Goal: Information Seeking & Learning: Find specific fact

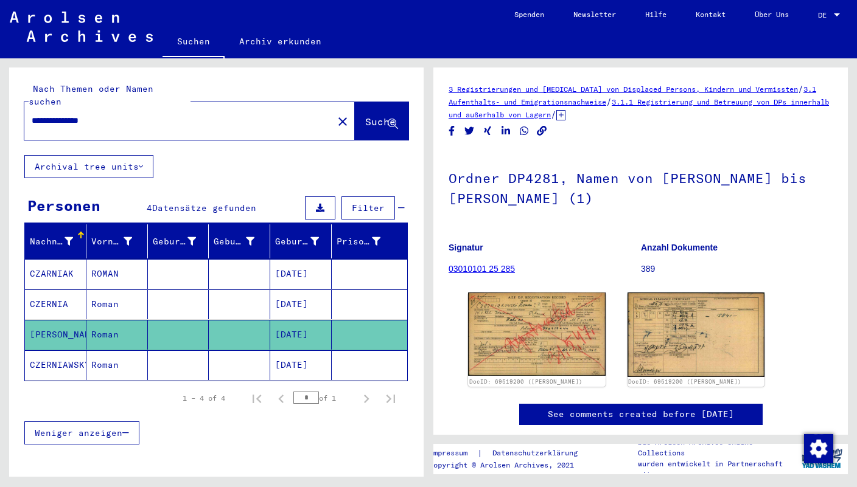
drag, startPoint x: 114, startPoint y: 106, endPoint x: 28, endPoint y: 108, distance: 85.8
click at [32, 114] on input "**********" at bounding box center [179, 120] width 294 height 13
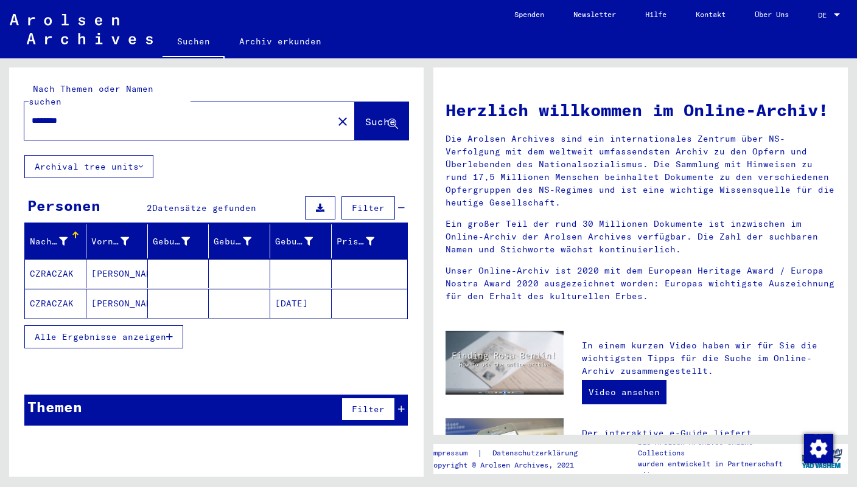
click at [60, 260] on mat-cell "CZRACZAK" at bounding box center [55, 273] width 61 height 29
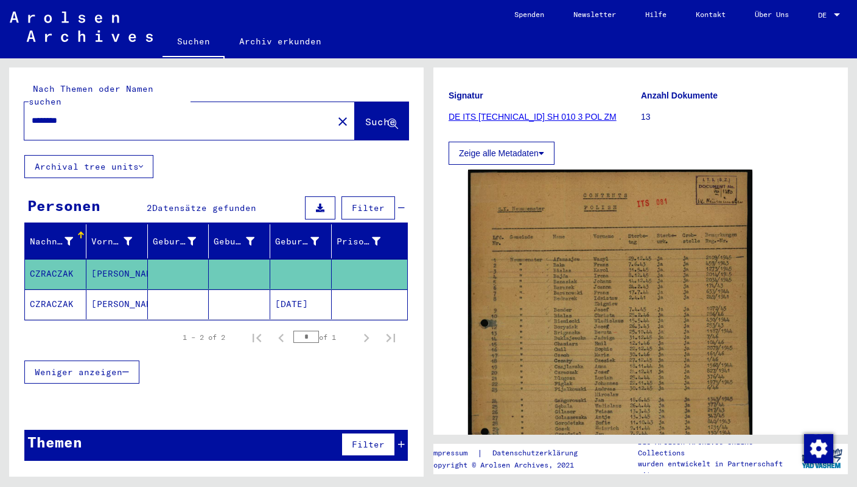
scroll to position [173, 0]
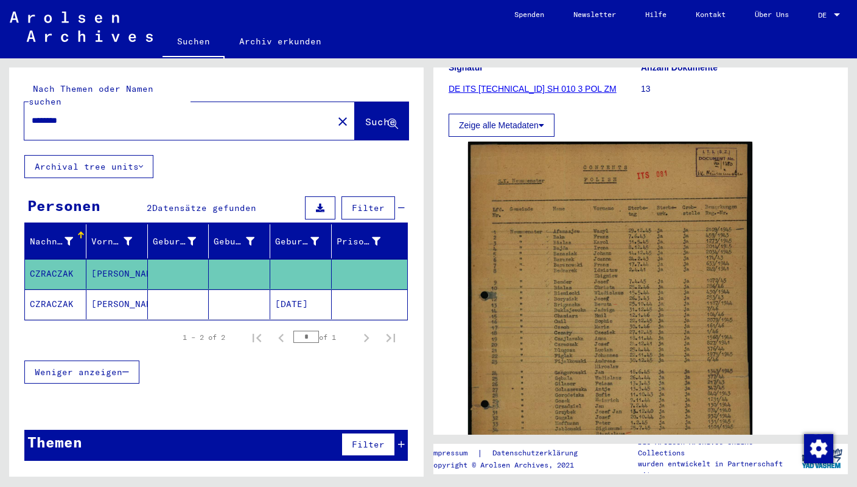
click at [577, 262] on img at bounding box center [610, 352] width 284 height 421
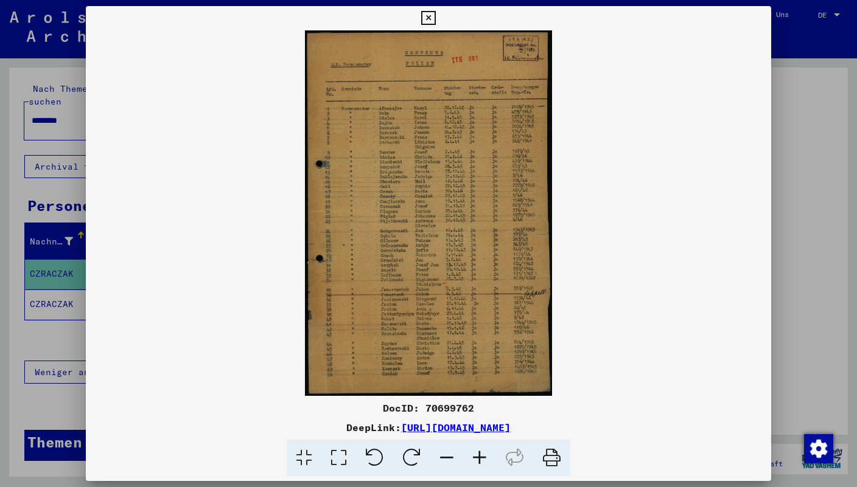
click at [461, 408] on div "DocID: 70699762" at bounding box center [428, 408] width 685 height 15
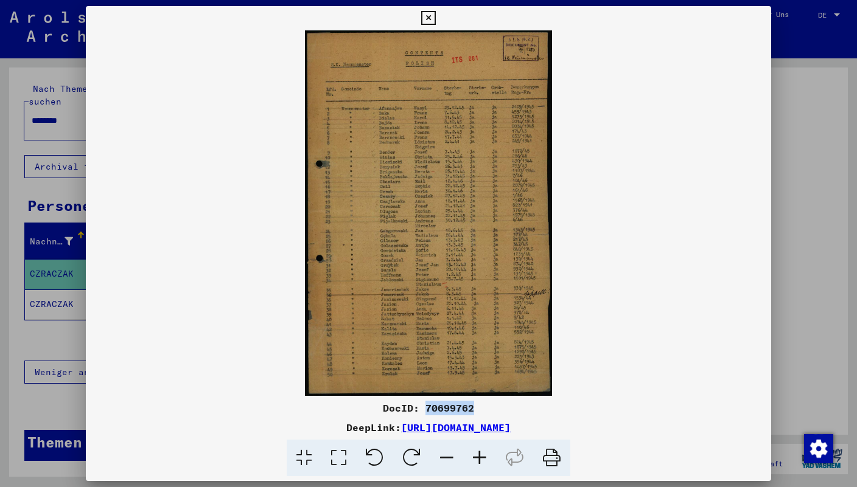
copy div "70699762"
click at [549, 454] on icon at bounding box center [551, 458] width 37 height 37
click at [435, 20] on icon at bounding box center [428, 18] width 14 height 15
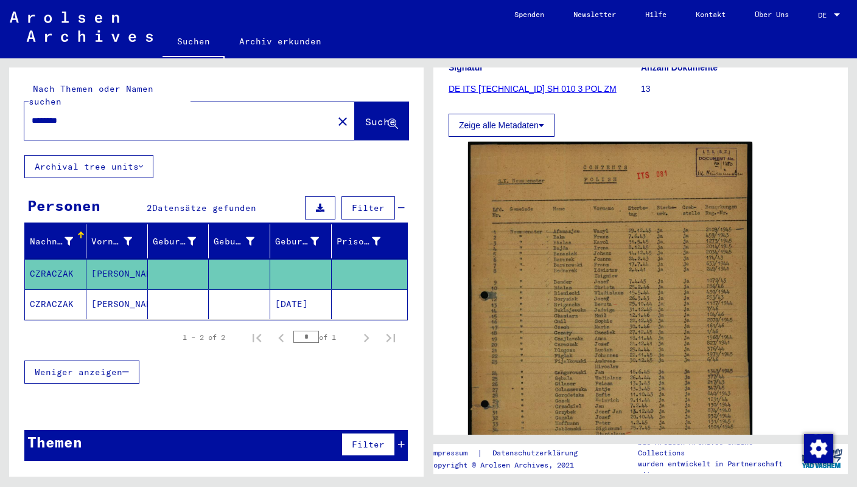
click at [99, 290] on mat-cell "[PERSON_NAME]" at bounding box center [116, 305] width 61 height 30
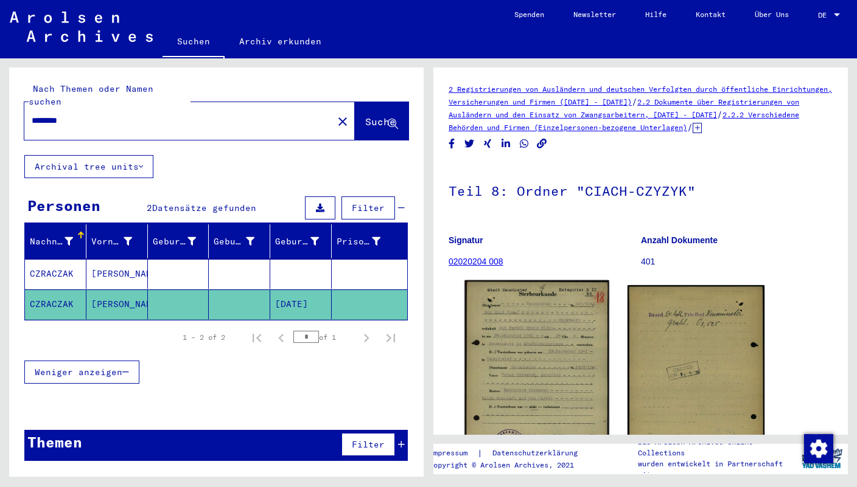
click at [546, 350] on img at bounding box center [536, 381] width 144 height 200
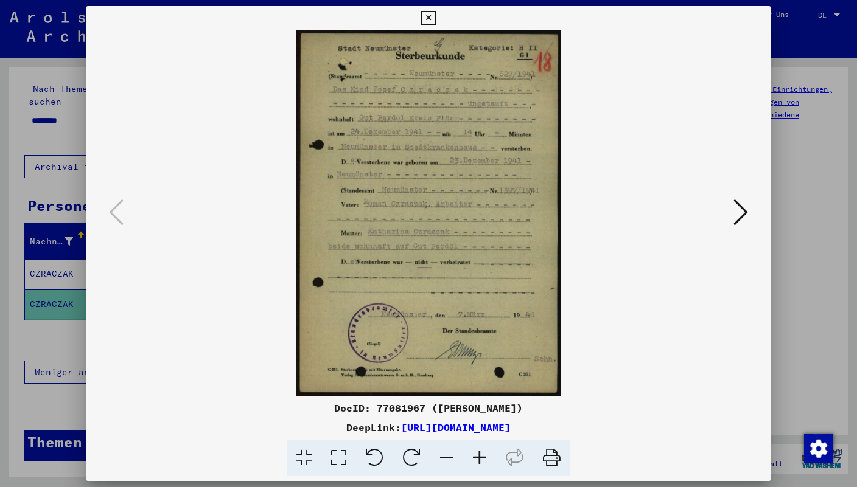
click at [397, 407] on div "DocID: 77081967 ([PERSON_NAME])" at bounding box center [428, 408] width 685 height 15
copy div "77081967"
click at [551, 455] on icon at bounding box center [551, 458] width 37 height 37
click at [739, 222] on icon at bounding box center [740, 212] width 15 height 29
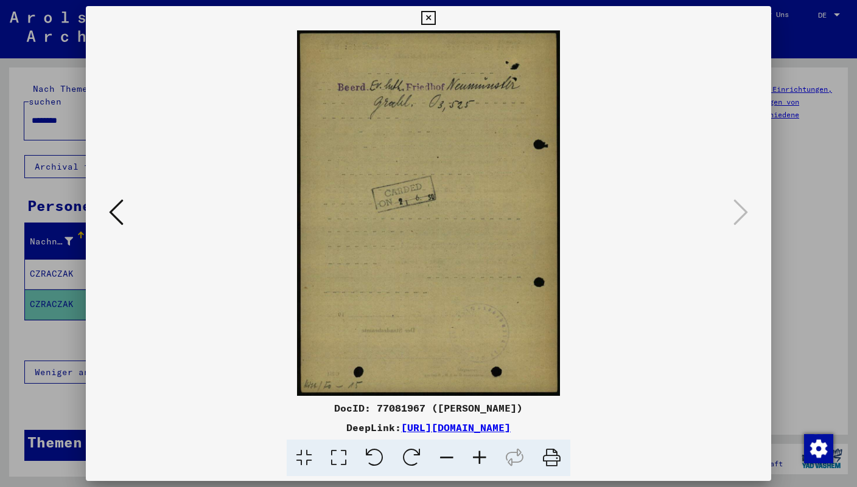
click at [552, 461] on icon at bounding box center [551, 458] width 37 height 37
click at [435, 17] on icon at bounding box center [428, 18] width 14 height 15
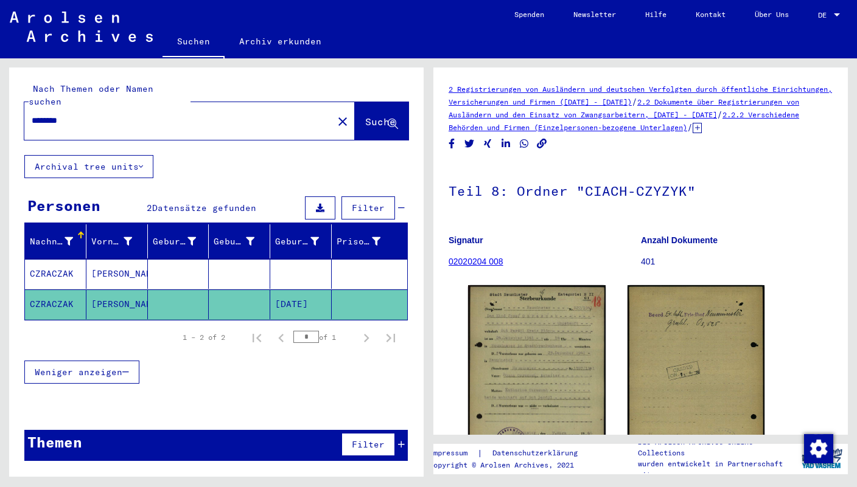
click at [194, 114] on div "********" at bounding box center [174, 120] width 301 height 27
click at [77, 114] on input "********" at bounding box center [179, 120] width 294 height 13
drag, startPoint x: 78, startPoint y: 103, endPoint x: 3, endPoint y: 107, distance: 75.5
click at [32, 114] on input "********" at bounding box center [179, 120] width 294 height 13
paste input "**********"
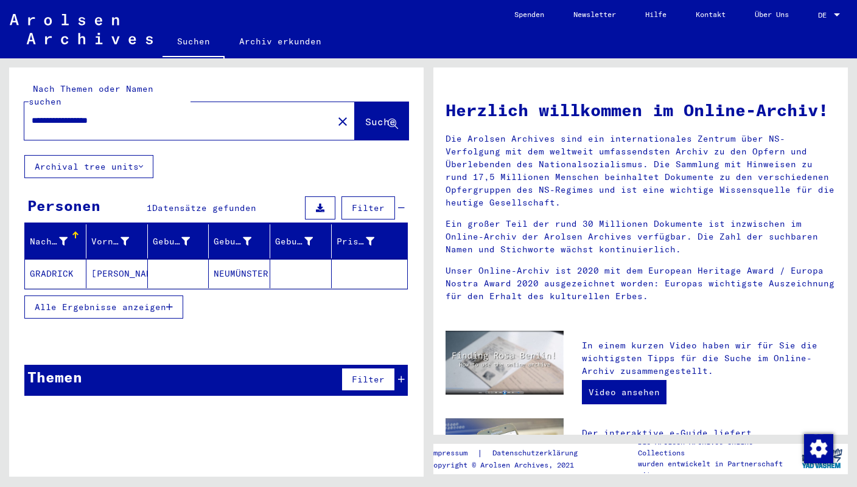
click at [49, 267] on mat-cell "GRADRICK" at bounding box center [55, 273] width 61 height 29
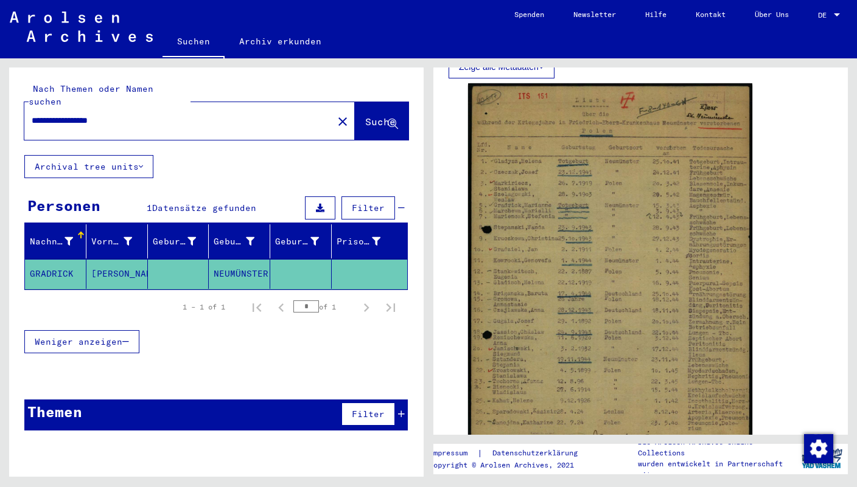
scroll to position [231, 0]
click at [165, 114] on input "**********" at bounding box center [179, 120] width 294 height 13
drag, startPoint x: 75, startPoint y: 105, endPoint x: 189, endPoint y: 114, distance: 114.2
click at [189, 114] on input "**********" at bounding box center [179, 120] width 294 height 13
type input "********"
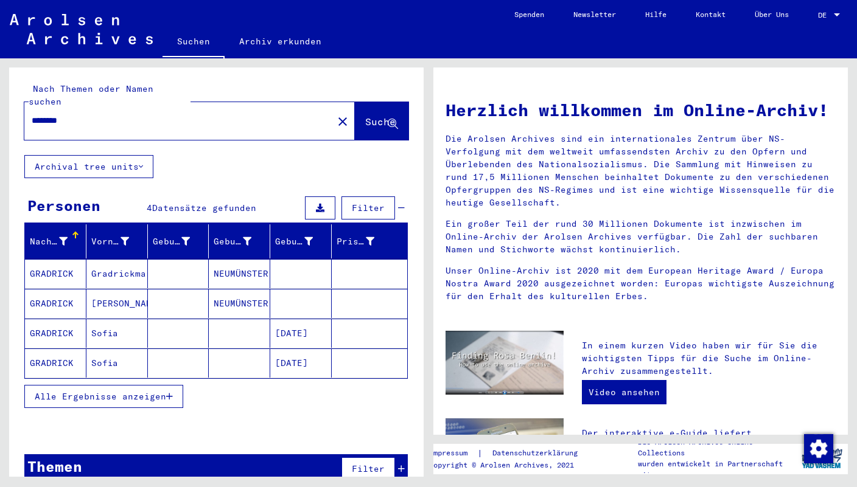
click at [129, 259] on mat-cell "Gradrickmarianne" at bounding box center [116, 273] width 61 height 29
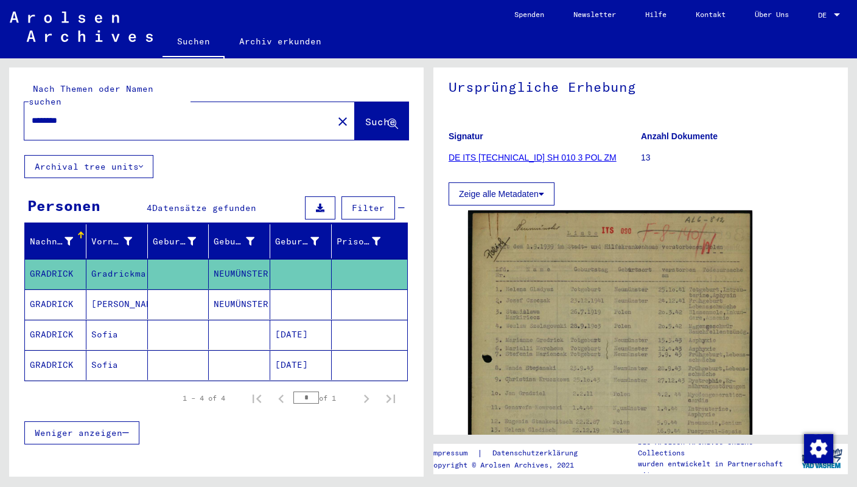
scroll to position [106, 0]
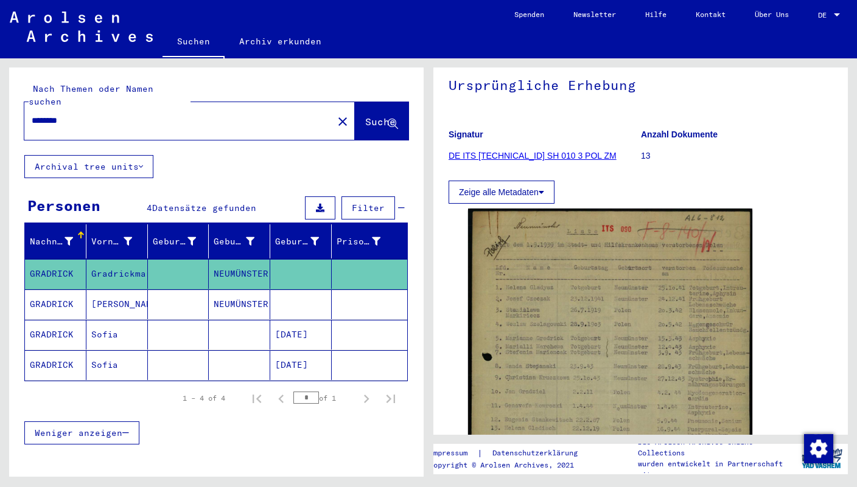
click at [76, 320] on mat-cell "GRADRICK" at bounding box center [55, 335] width 61 height 30
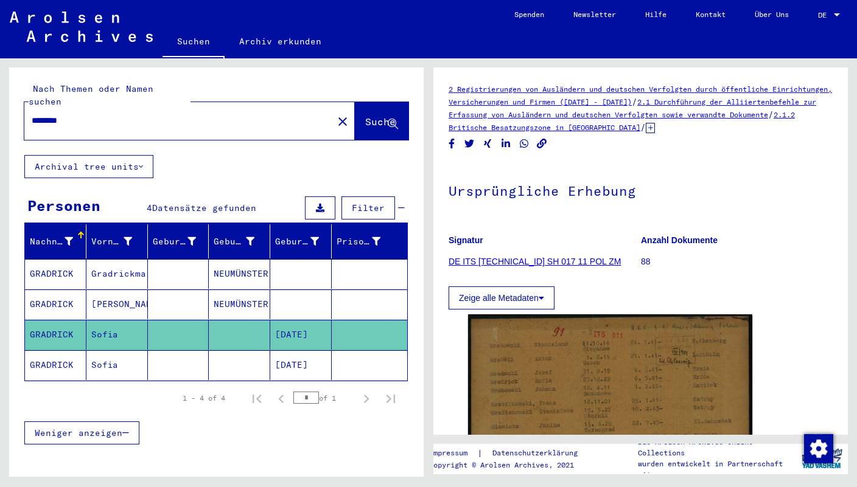
click at [655, 130] on icon at bounding box center [650, 128] width 9 height 10
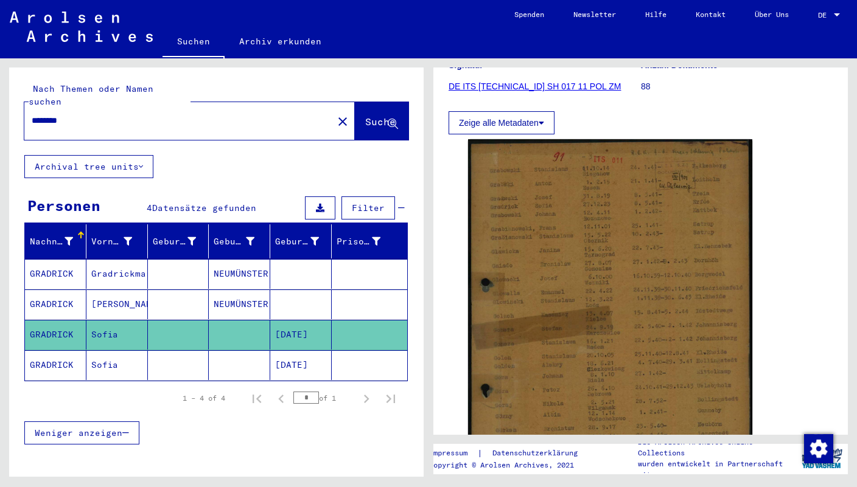
scroll to position [273, 0]
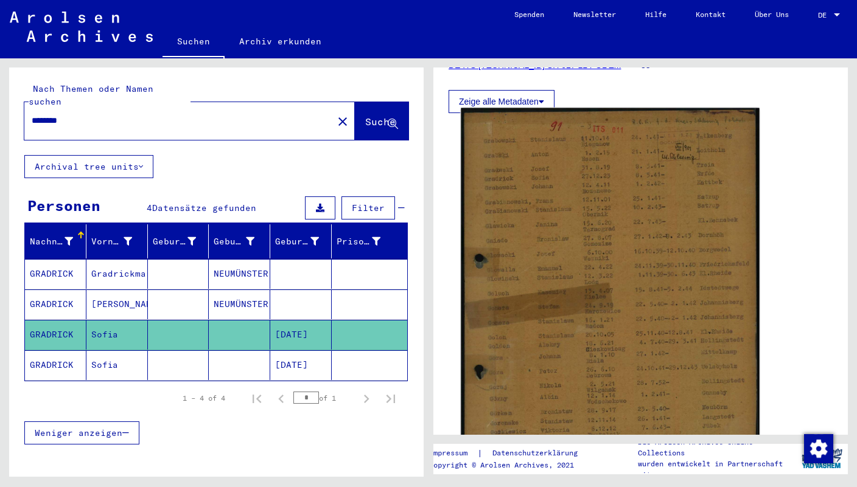
click at [646, 234] on img at bounding box center [610, 314] width 298 height 413
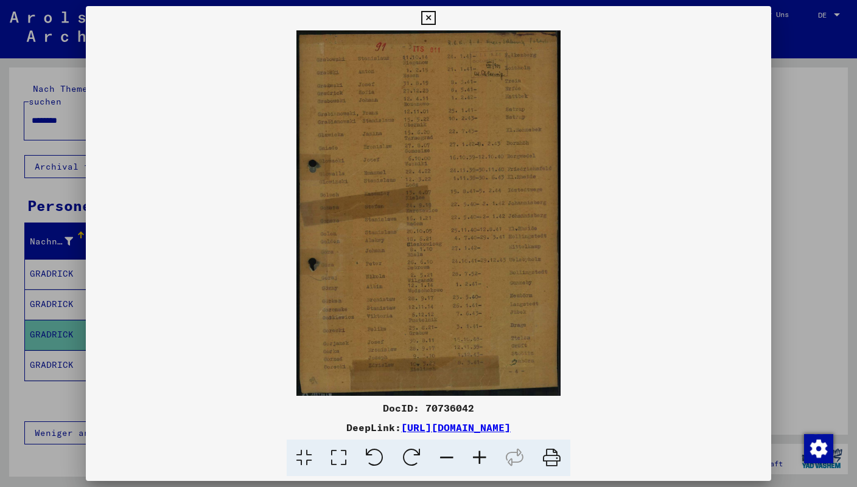
click at [459, 404] on div "DocID: 70736042" at bounding box center [428, 408] width 685 height 15
copy div "70736042"
click at [556, 456] on icon at bounding box center [551, 458] width 37 height 37
click at [435, 16] on icon at bounding box center [428, 18] width 14 height 15
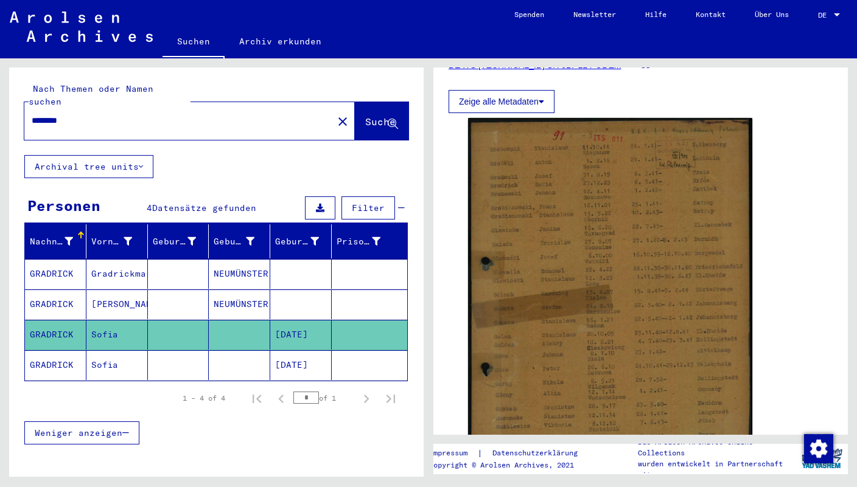
click at [100, 351] on mat-cell "Sofia" at bounding box center [116, 366] width 61 height 30
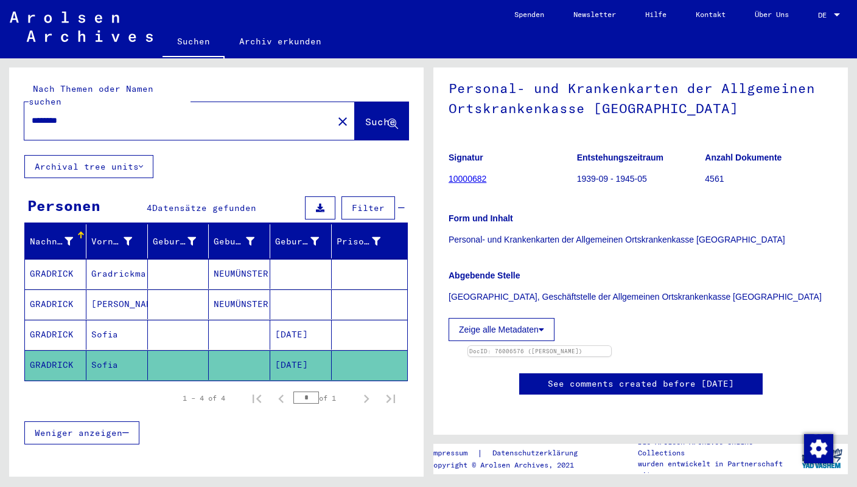
scroll to position [198, 0]
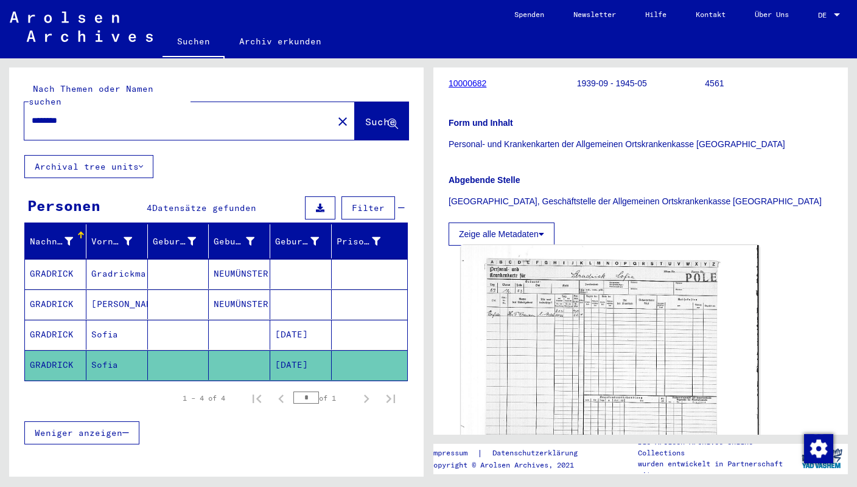
click at [581, 320] on img at bounding box center [610, 353] width 298 height 216
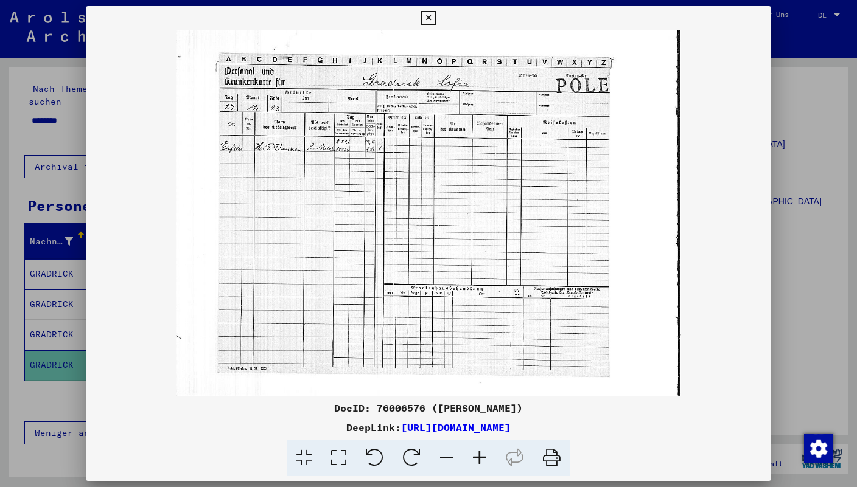
click at [435, 18] on icon at bounding box center [428, 18] width 14 height 15
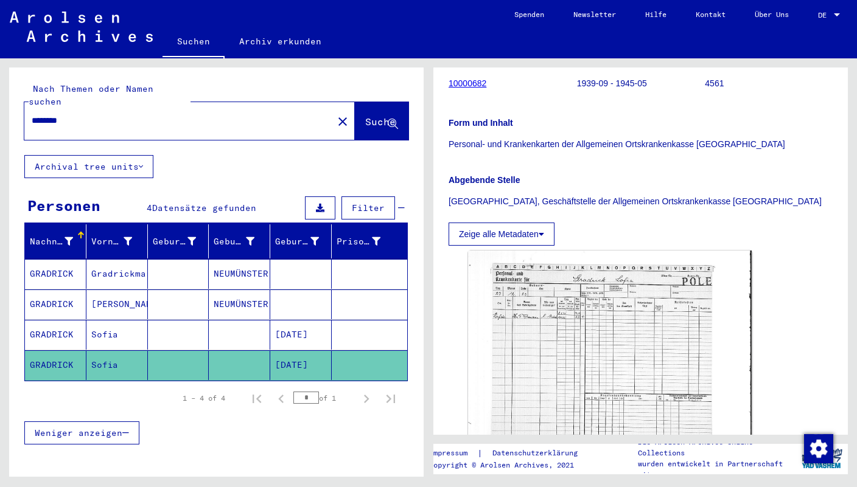
click at [99, 267] on mat-cell "Gradrickmarianne" at bounding box center [116, 274] width 61 height 30
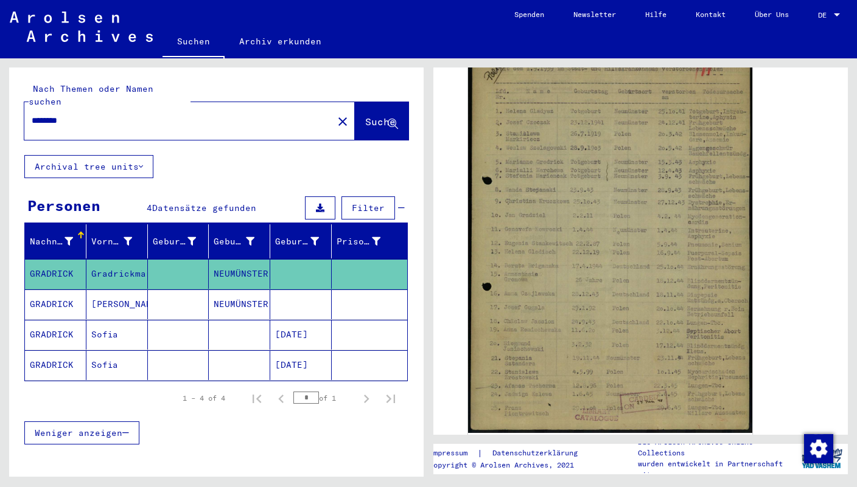
scroll to position [284, 0]
